Goal: Information Seeking & Learning: Learn about a topic

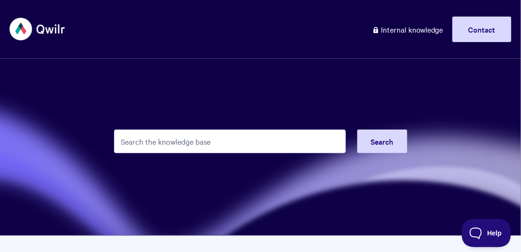
click at [185, 140] on input "Search the knowledge base" at bounding box center [230, 142] width 232 height 24
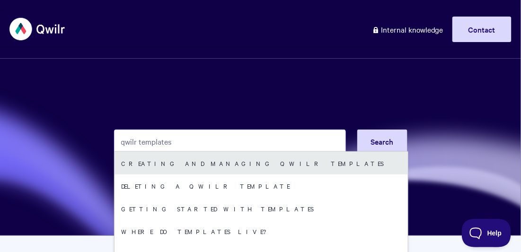
type input "qwilr templates"
click at [186, 167] on link "Creating and managing Qwilr Templates" at bounding box center [262, 163] width 294 height 23
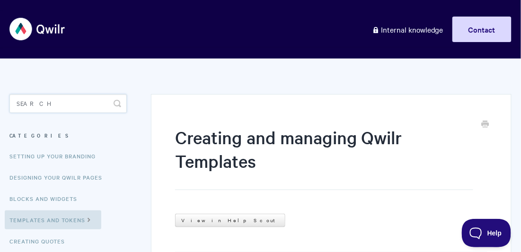
click at [85, 98] on input "Search" at bounding box center [67, 103] width 117 height 19
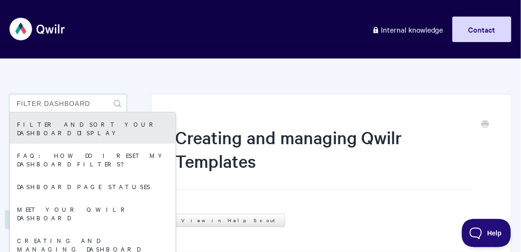
type input "filter dashboard"
click at [90, 121] on link "Filter and sort your dashboard display" at bounding box center [93, 128] width 166 height 31
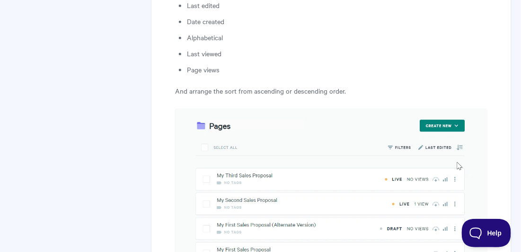
scroll to position [2862, 0]
